Goal: Navigation & Orientation: Find specific page/section

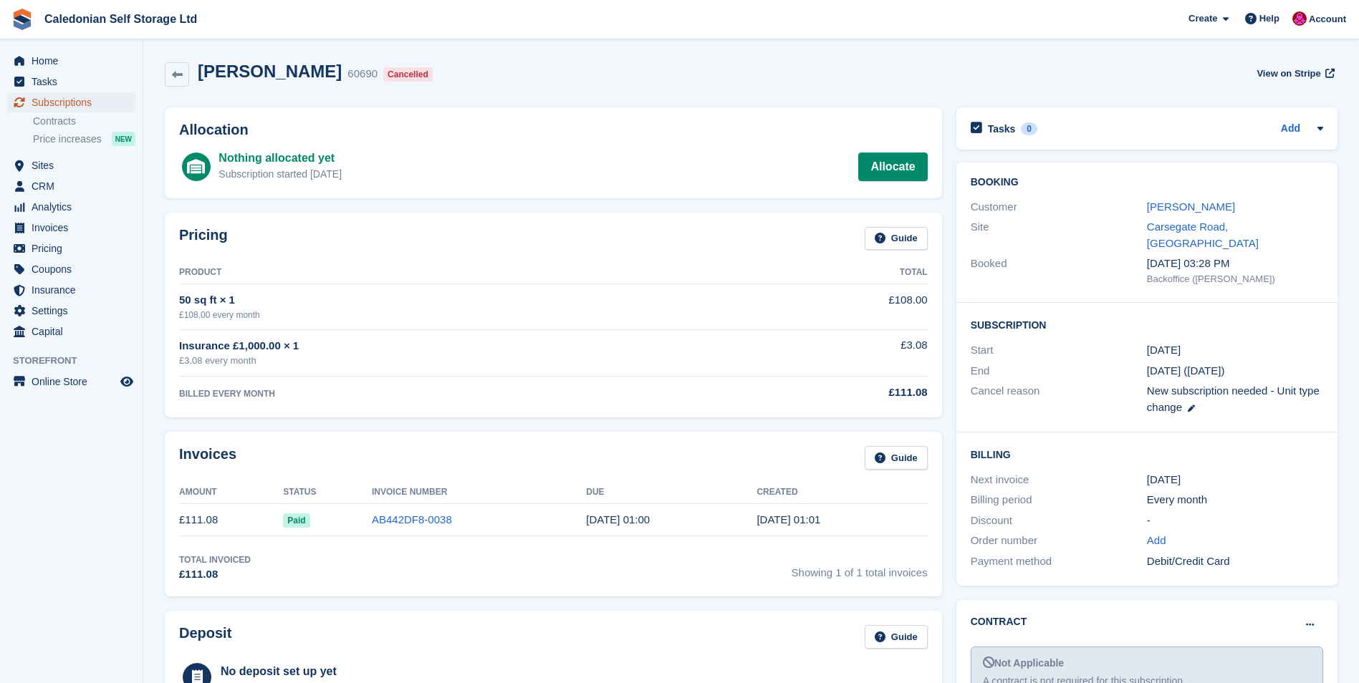
click at [66, 102] on span "Subscriptions" at bounding box center [75, 102] width 86 height 20
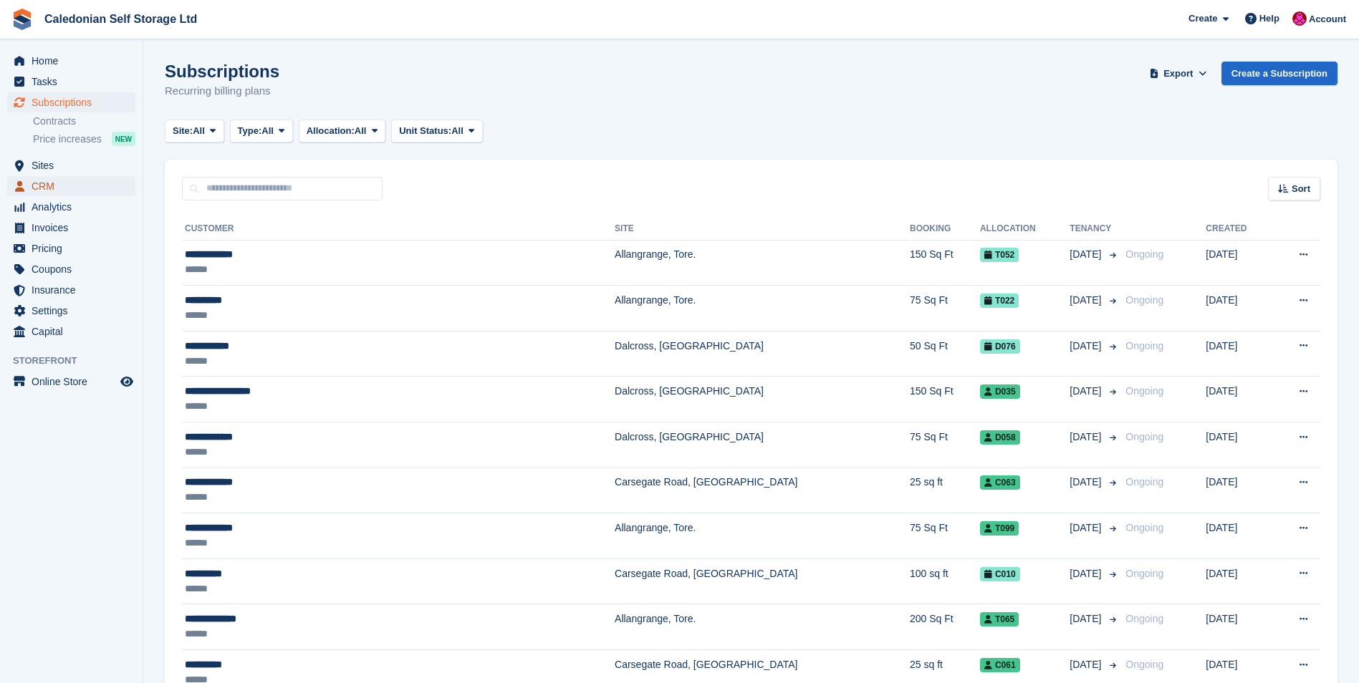
click at [42, 183] on span "CRM" at bounding box center [75, 186] width 86 height 20
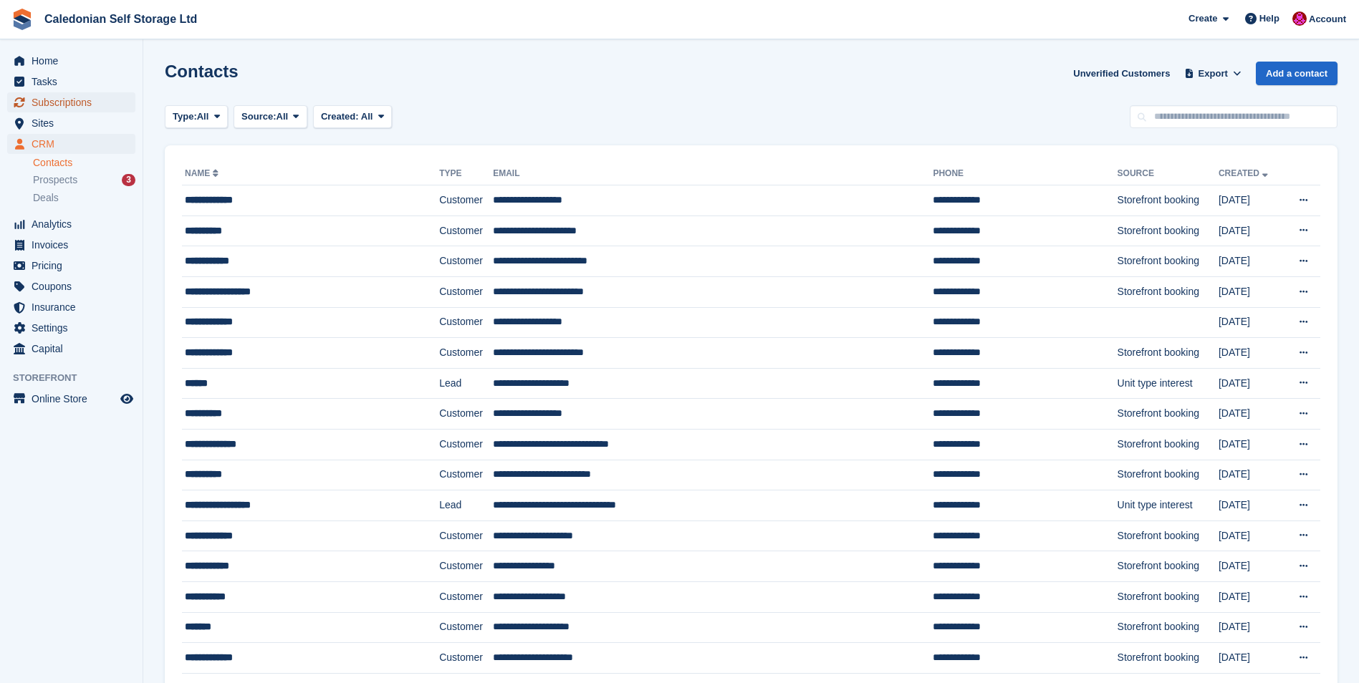
click at [69, 97] on span "Subscriptions" at bounding box center [75, 102] width 86 height 20
